Goal: Check status: Check status

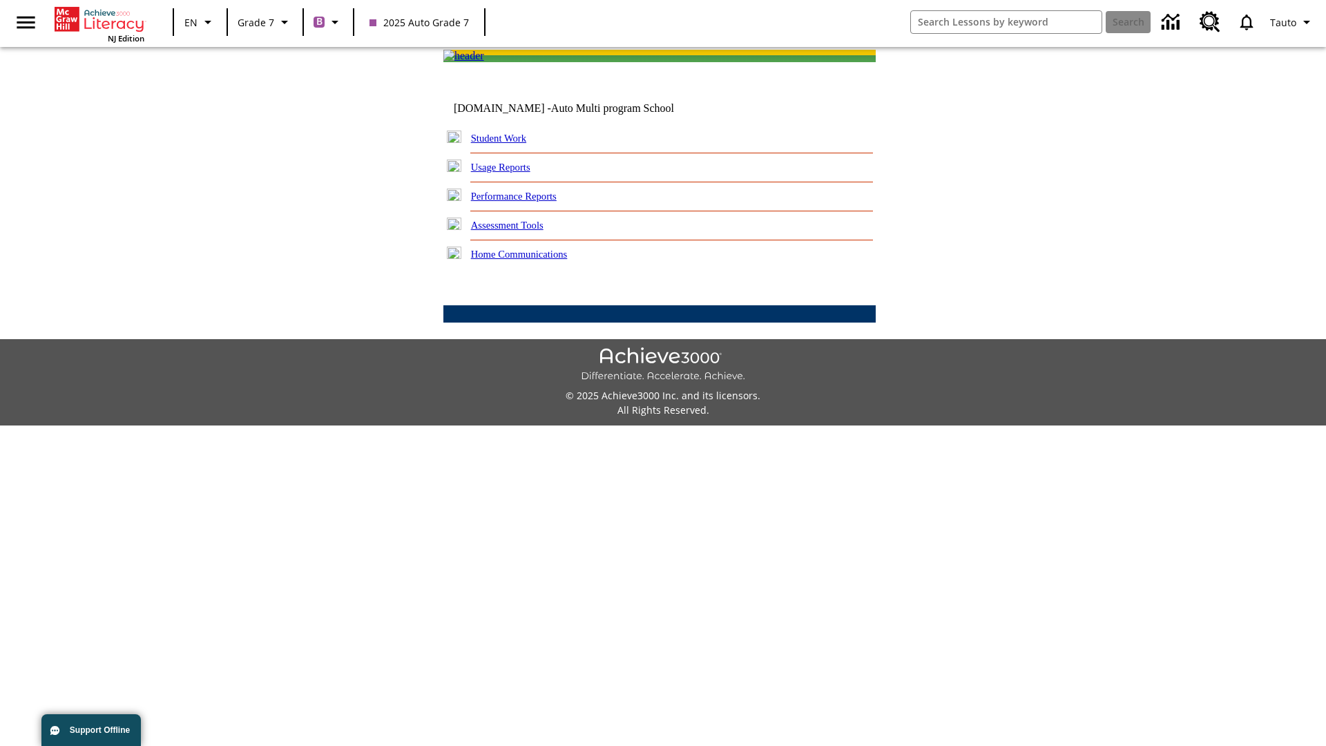
click at [507, 144] on link "Student Work" at bounding box center [498, 138] width 55 height 11
select select "/options/reports/?report_id=24&atype=7&section=2"
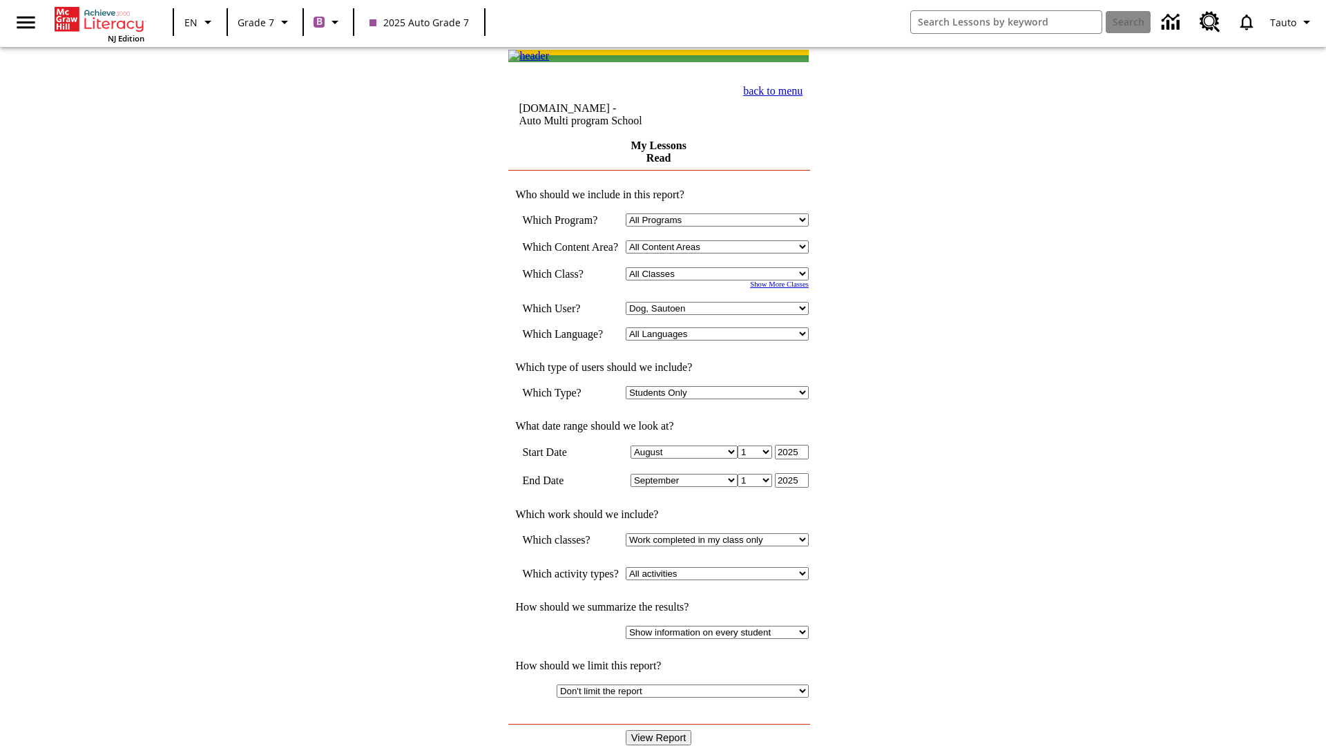
select select "21437138"
select select "4"
type input "2024"
click at [660, 730] on input "View Report" at bounding box center [659, 737] width 66 height 15
